Goal: Information Seeking & Learning: Learn about a topic

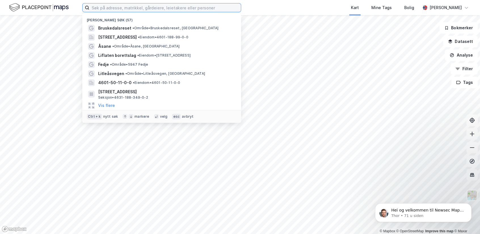
click at [217, 8] on input at bounding box center [165, 7] width 152 height 9
type input "Mjåtveit"
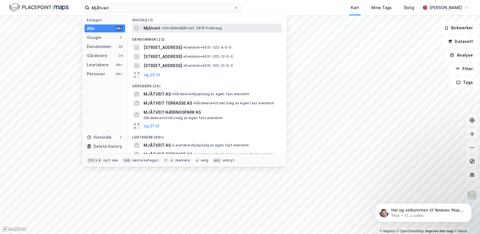
click at [186, 30] on span "• Område • Mjåtveit, [STREET_ADDRESS]" at bounding box center [192, 28] width 60 height 5
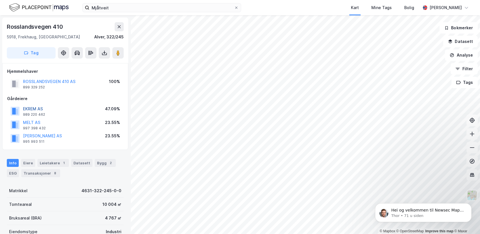
click at [0, 0] on button "EKREM AS" at bounding box center [0, 0] width 0 height 0
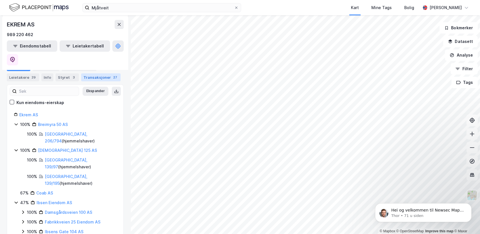
scroll to position [166, 0]
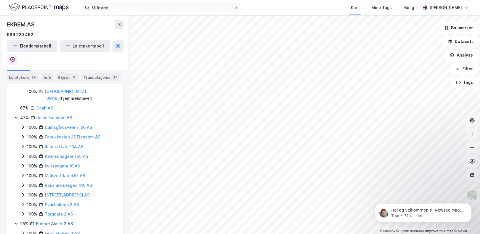
click at [61, 221] on link "Fremre Asset 2 AS" at bounding box center [54, 223] width 37 height 5
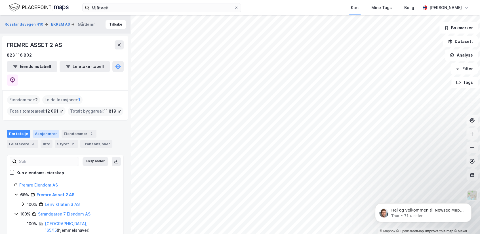
click at [45, 129] on div "Aksjonærer" at bounding box center [46, 133] width 27 height 8
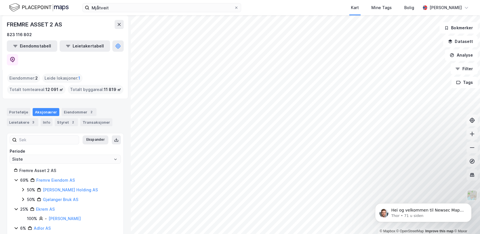
scroll to position [29, 0]
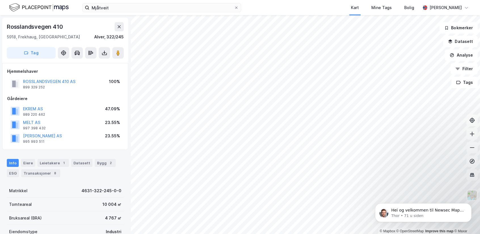
scroll to position [1, 0]
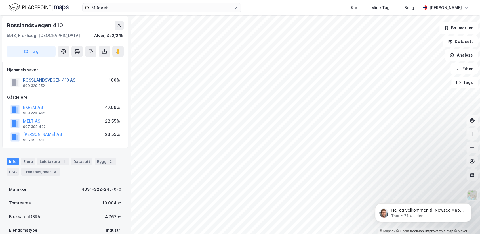
click at [0, 0] on button "ROSSLANDSVEGEN 410 AS" at bounding box center [0, 0] width 0 height 0
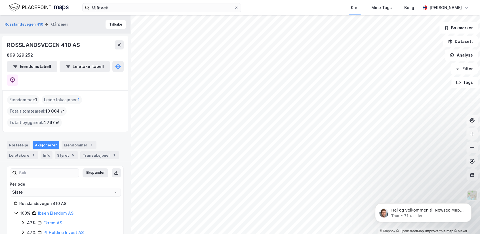
scroll to position [10, 0]
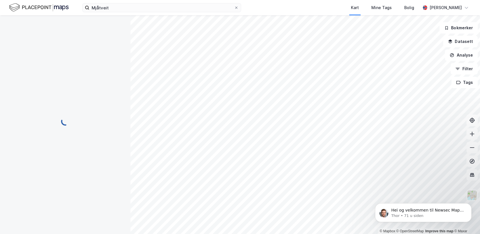
scroll to position [0, 0]
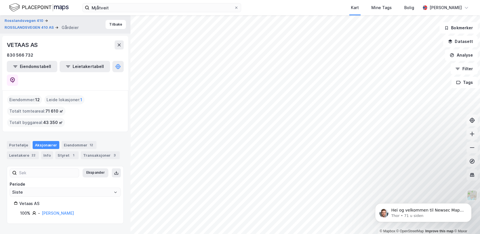
click at [27, 95] on div "Eiendommer : 12" at bounding box center [24, 99] width 35 height 9
click at [19, 141] on div "Portefølje" at bounding box center [19, 145] width 24 height 8
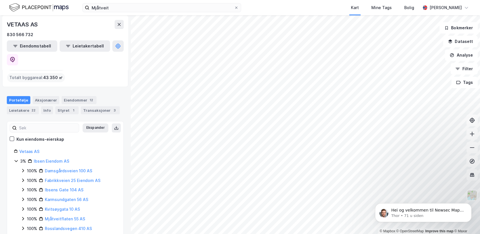
scroll to position [60, 0]
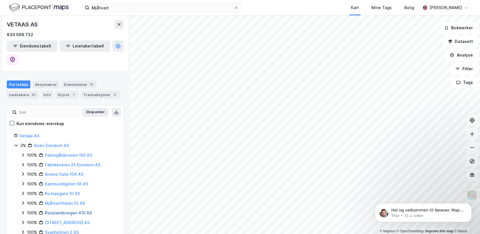
click at [82, 210] on link "Rosslandsvegen 410 AS" at bounding box center [68, 212] width 47 height 5
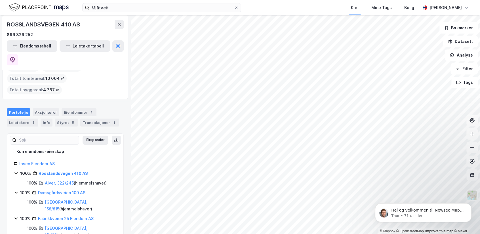
scroll to position [31, 0]
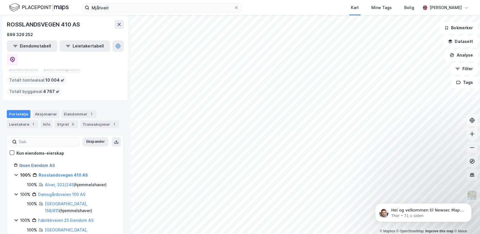
click at [30, 163] on link "Ibsen Eiendom AS" at bounding box center [36, 165] width 35 height 5
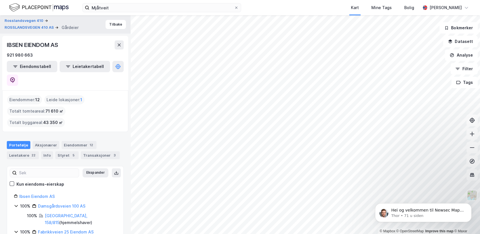
click at [32, 95] on div "Eiendommer : 12" at bounding box center [24, 99] width 35 height 9
click at [78, 141] on div "Eiendommer 12" at bounding box center [79, 145] width 35 height 8
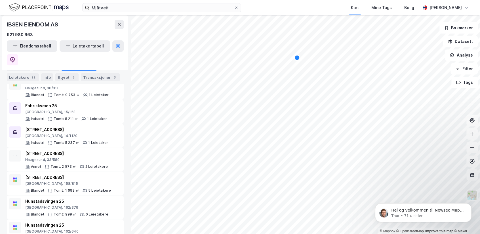
scroll to position [209, 0]
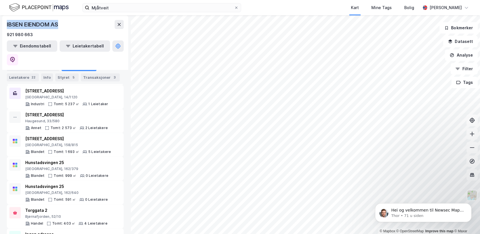
drag, startPoint x: 64, startPoint y: 26, endPoint x: 3, endPoint y: 25, distance: 60.5
click at [3, 25] on div "IBSEN EIENDOM AS 921 980 663 Eiendomstabell Leietakertabell" at bounding box center [65, 42] width 126 height 55
copy div "IBSEN EIENDOM AS"
